Goal: Information Seeking & Learning: Learn about a topic

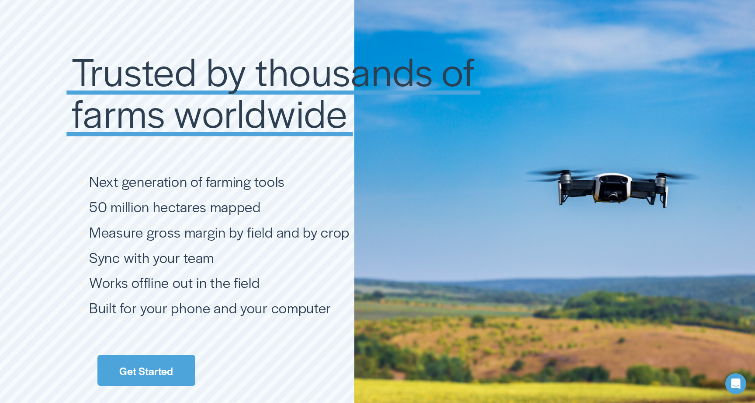
scroll to position [1590, 0]
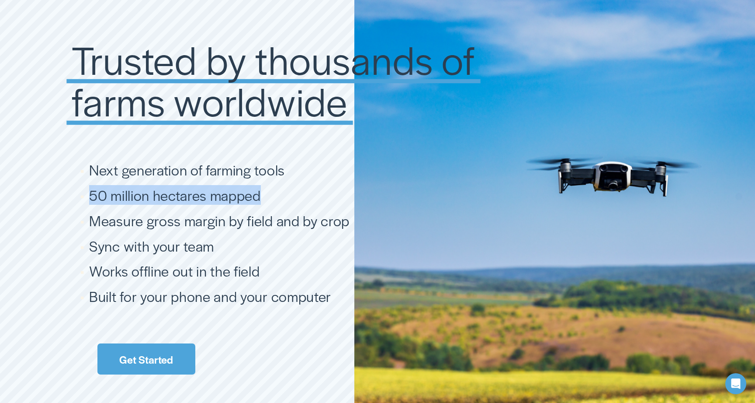
drag, startPoint x: 90, startPoint y: 193, endPoint x: 272, endPoint y: 196, distance: 182.3
click at [270, 196] on h4 "50 million hectares mapped" at bounding box center [309, 195] width 440 height 18
click at [244, 230] on ul "Next generation of farming tools 50 million hectares mapped Measure gross margi…" at bounding box center [301, 233] width 458 height 144
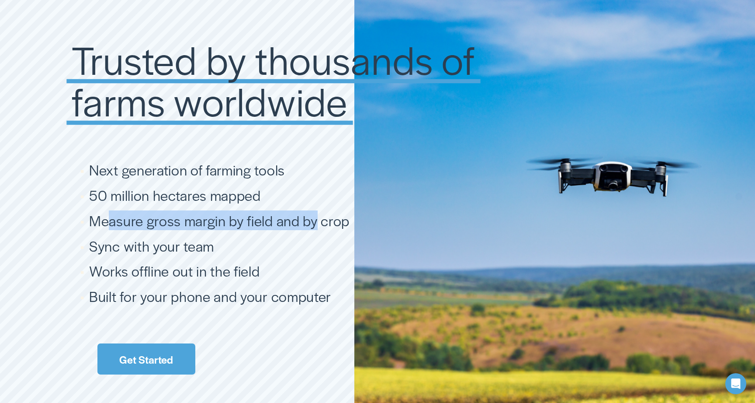
drag, startPoint x: 112, startPoint y: 219, endPoint x: 316, endPoint y: 228, distance: 203.9
click at [315, 228] on span "Measure gross margin by field and by crop" at bounding box center [219, 220] width 261 height 20
click at [310, 227] on span "Measure gross margin by field and by crop" at bounding box center [219, 220] width 261 height 20
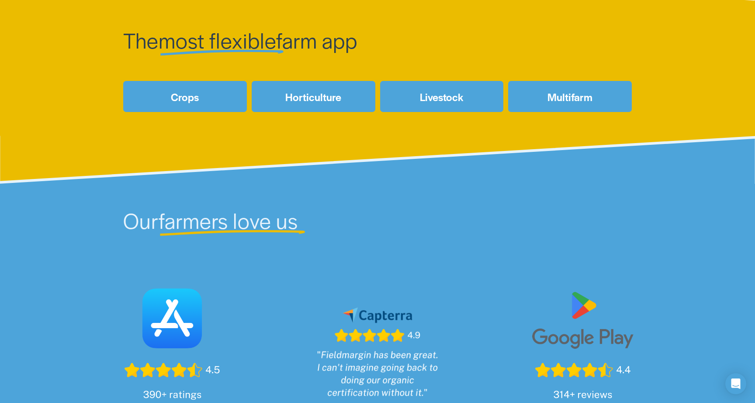
scroll to position [0, 0]
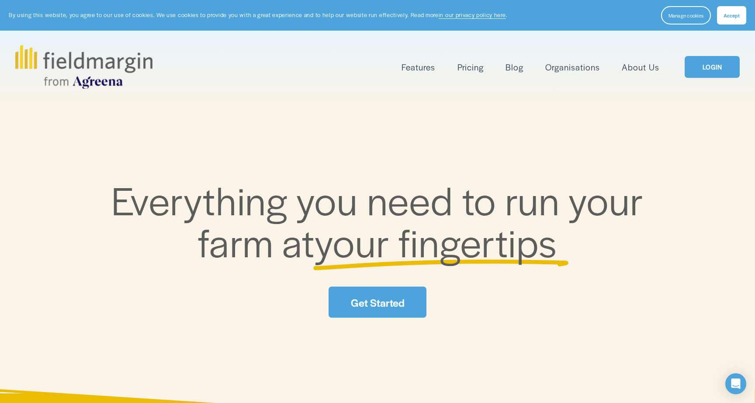
click at [474, 67] on link "Pricing" at bounding box center [471, 67] width 26 height 14
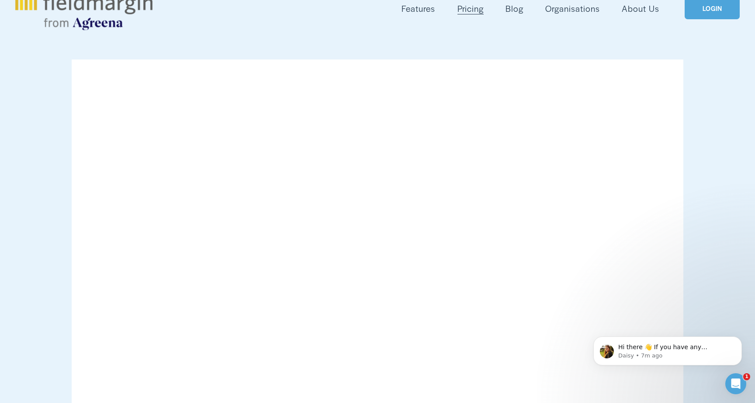
scroll to position [56, 0]
